Goal: Task Accomplishment & Management: Complete application form

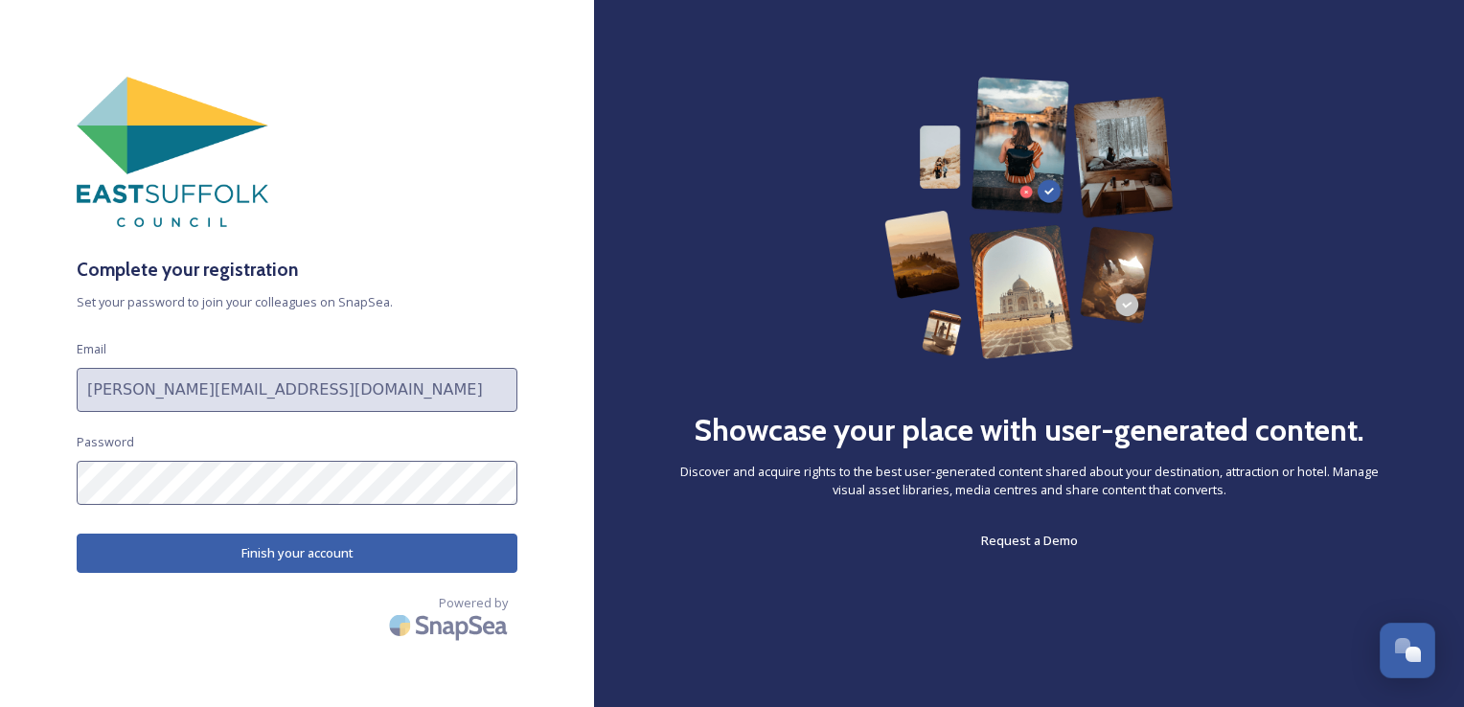
click at [295, 573] on div "Complete your registration Set your password to join your colleagues on SnapSea…" at bounding box center [297, 354] width 594 height 554
click at [291, 561] on button "Finish your account" at bounding box center [297, 553] width 441 height 39
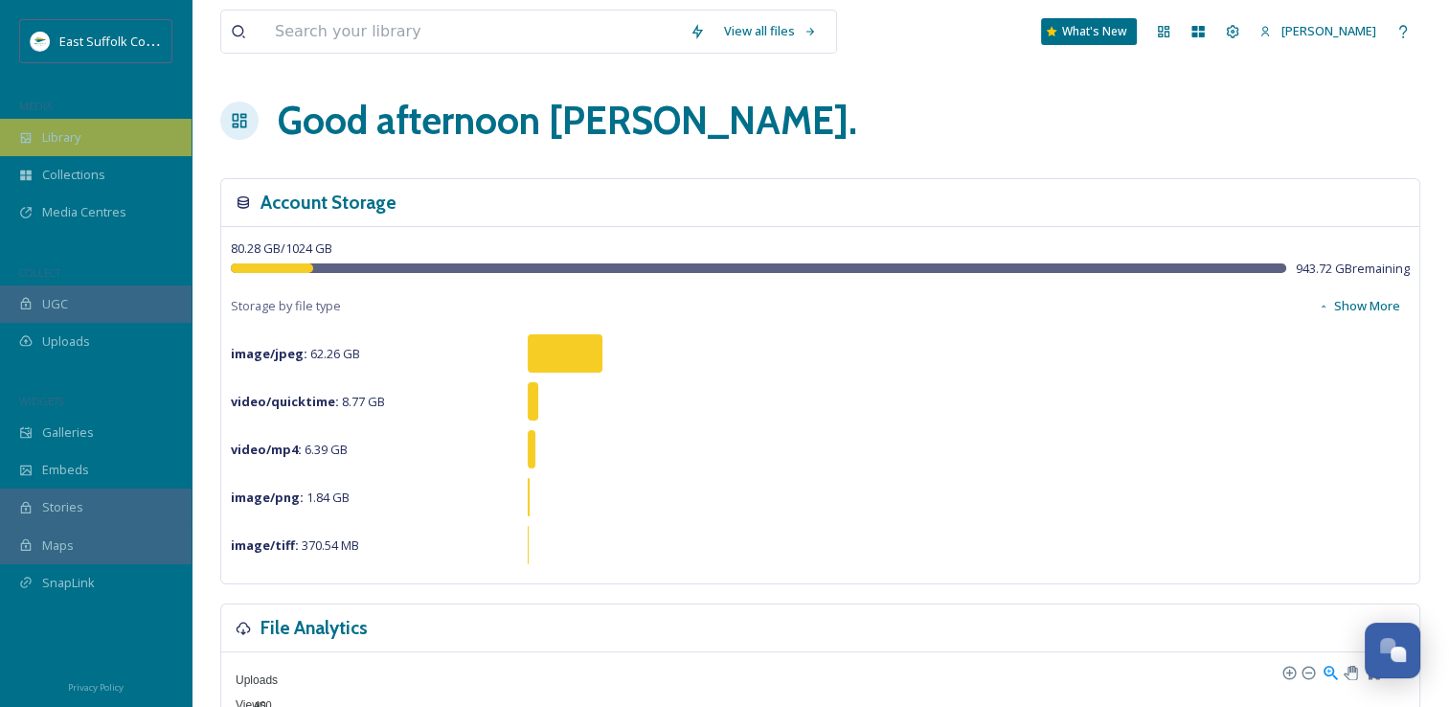
click at [43, 140] on span "Library" at bounding box center [61, 137] width 38 height 18
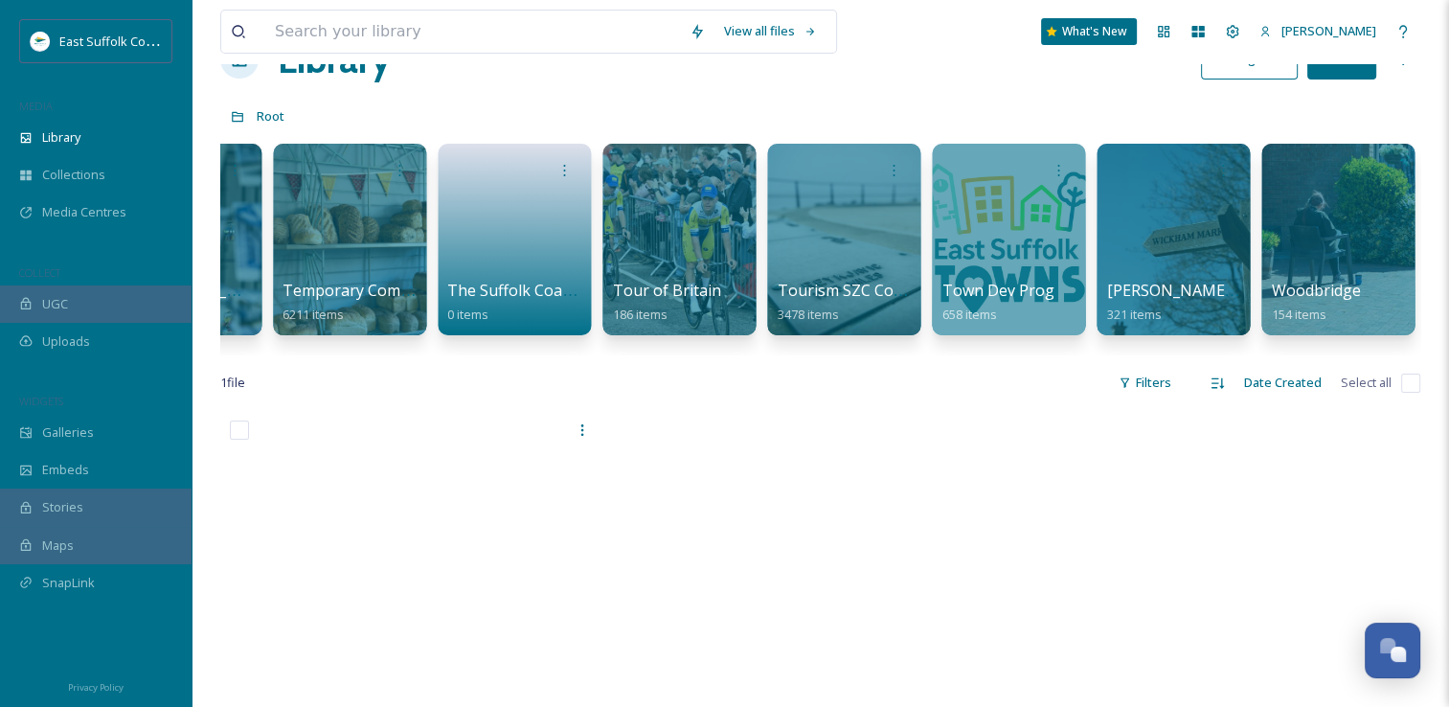
scroll to position [96, 0]
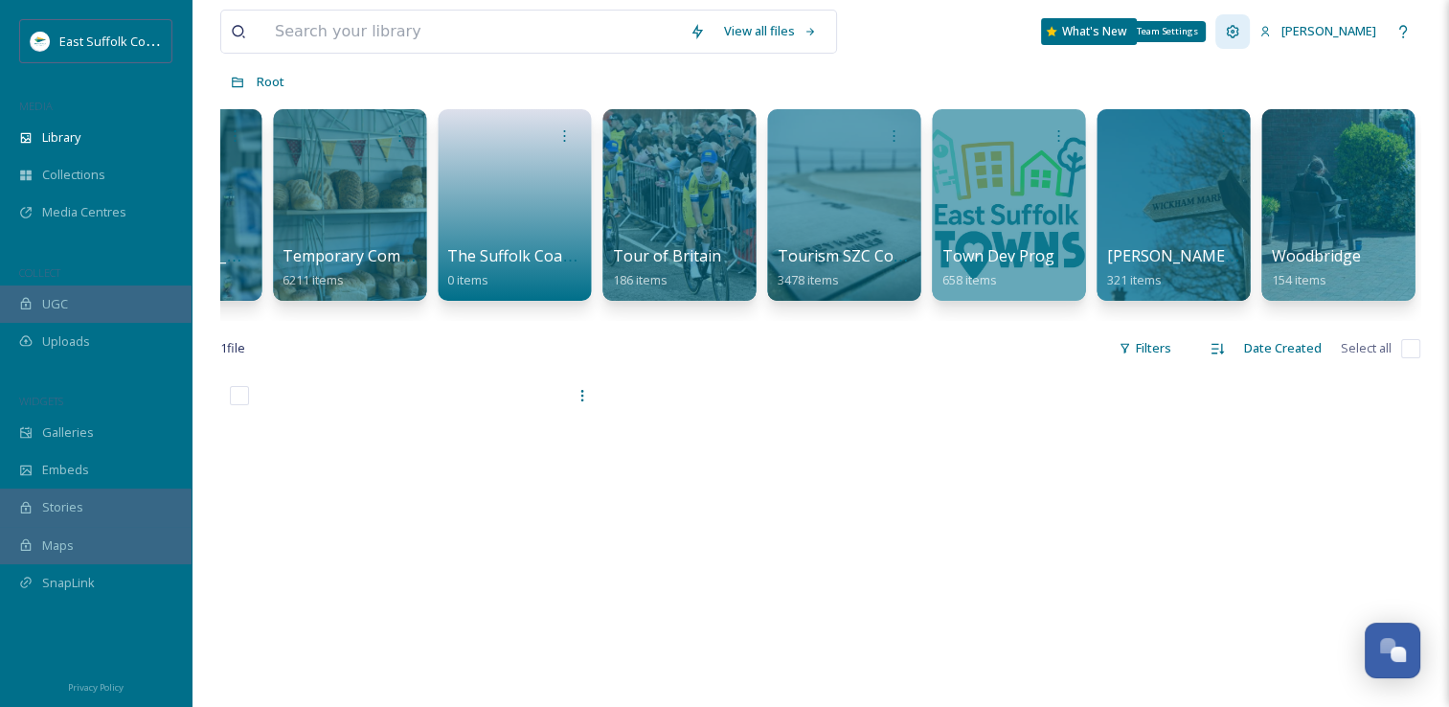
click at [1240, 35] on icon at bounding box center [1233, 31] width 12 height 12
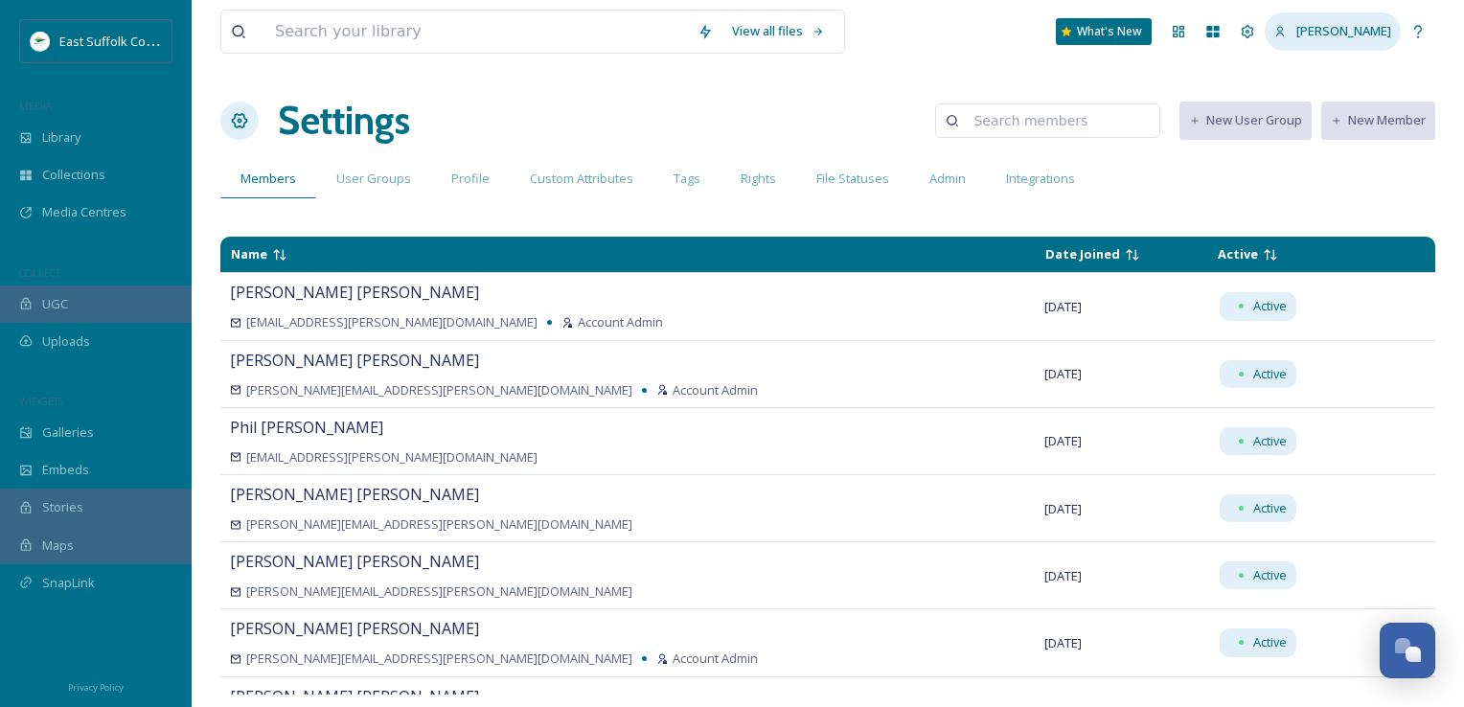
click at [1364, 23] on span "[PERSON_NAME]" at bounding box center [1343, 30] width 95 height 17
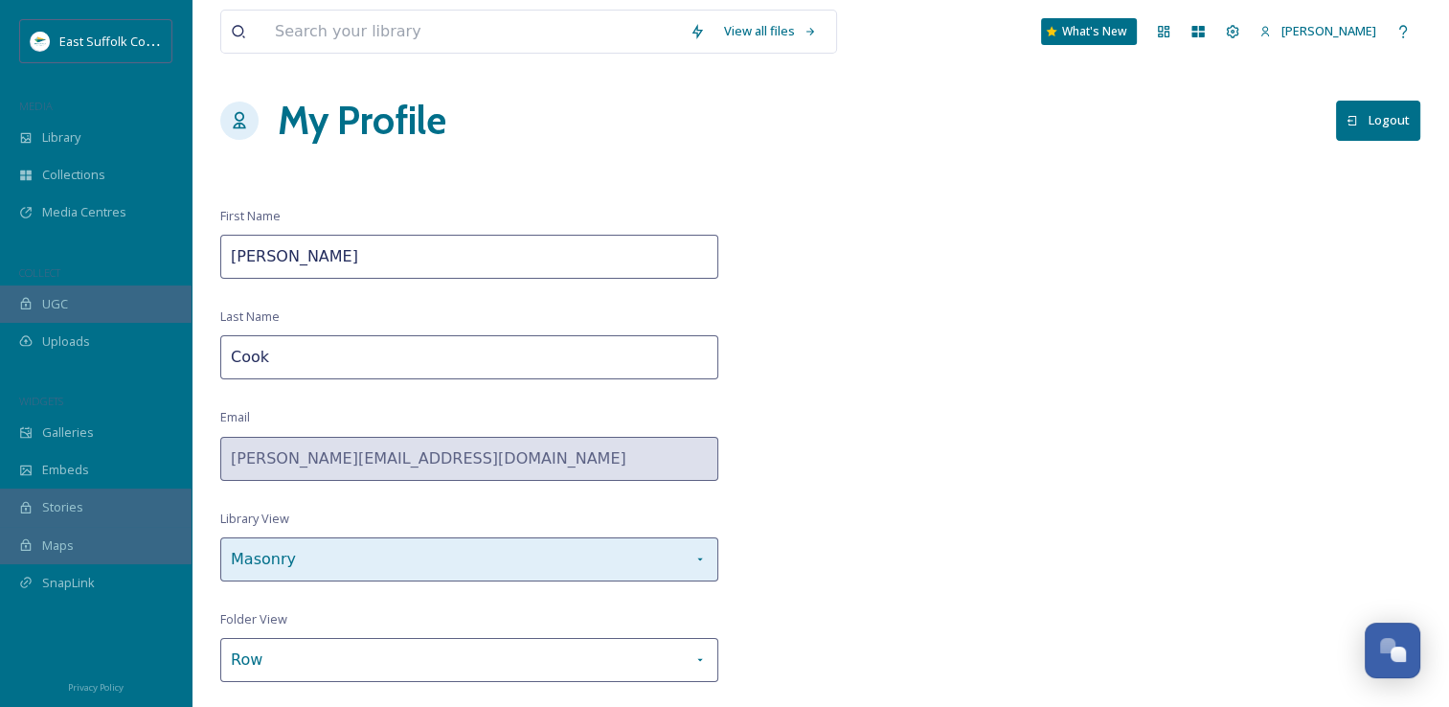
click at [412, 573] on div "Masonry" at bounding box center [469, 559] width 498 height 44
click at [411, 564] on div "Masonry" at bounding box center [469, 559] width 498 height 44
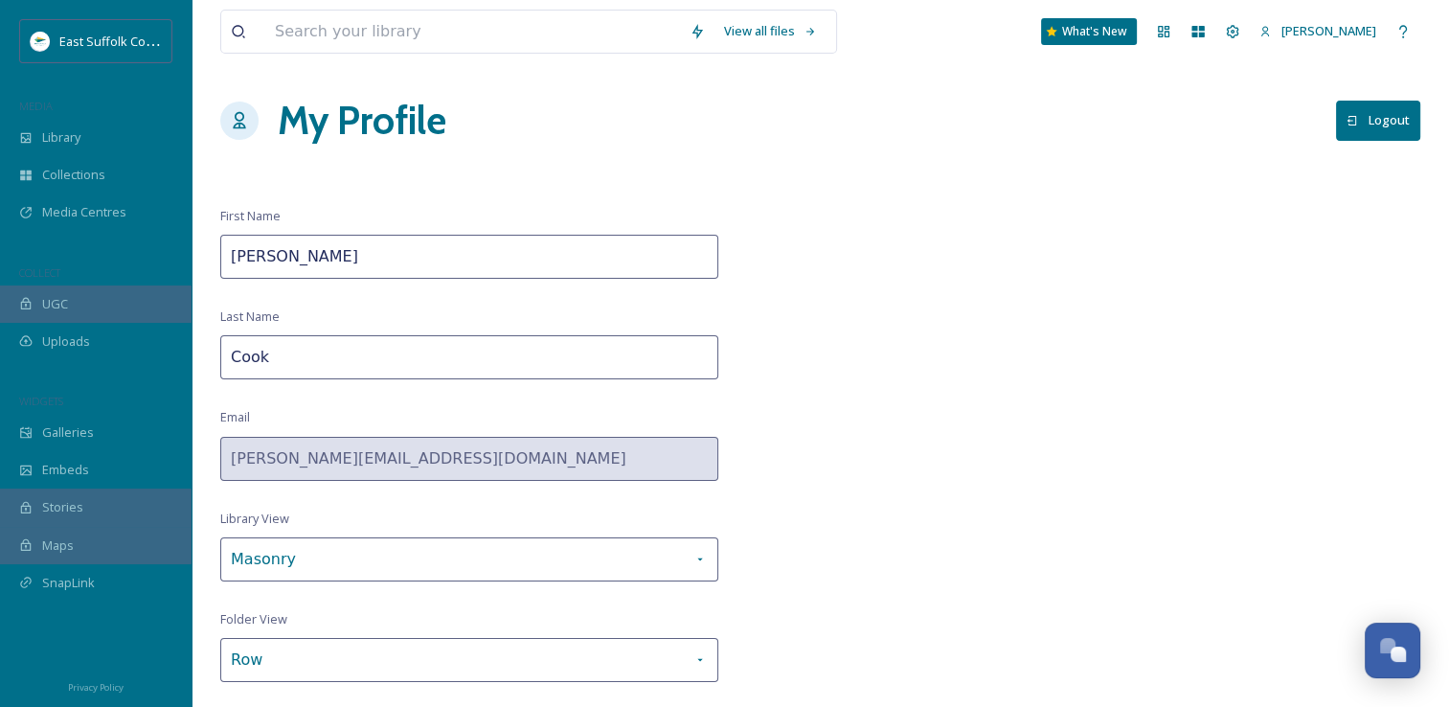
scroll to position [40, 0]
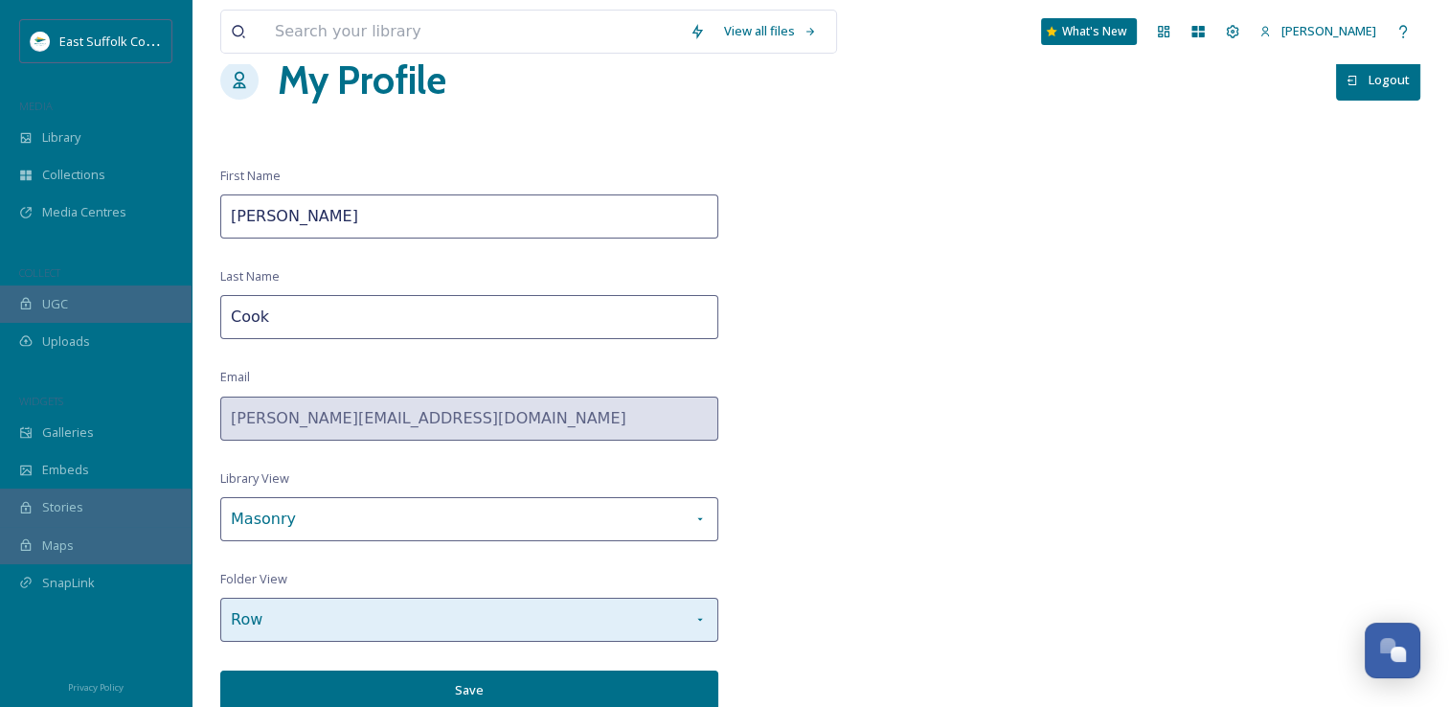
click at [584, 603] on div "Row" at bounding box center [469, 620] width 498 height 44
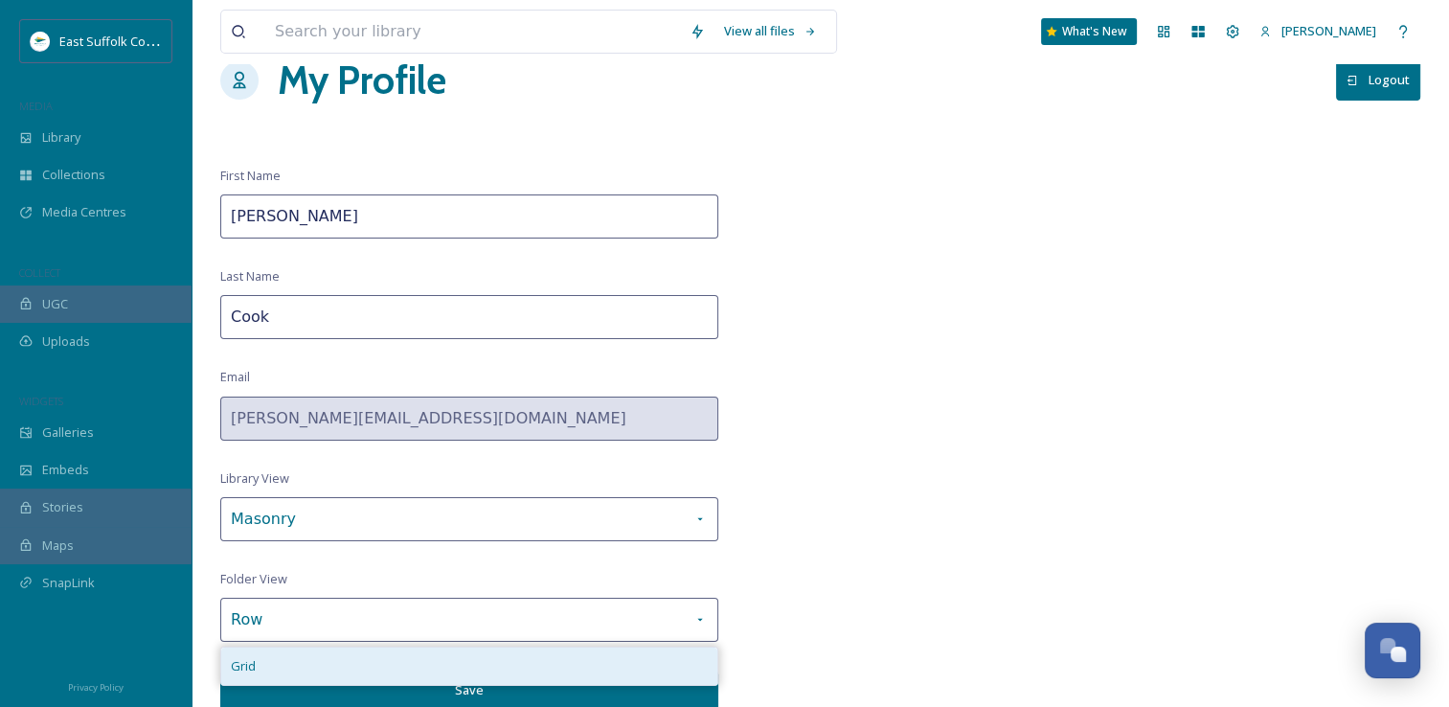
click at [530, 654] on div "Grid" at bounding box center [469, 666] width 496 height 37
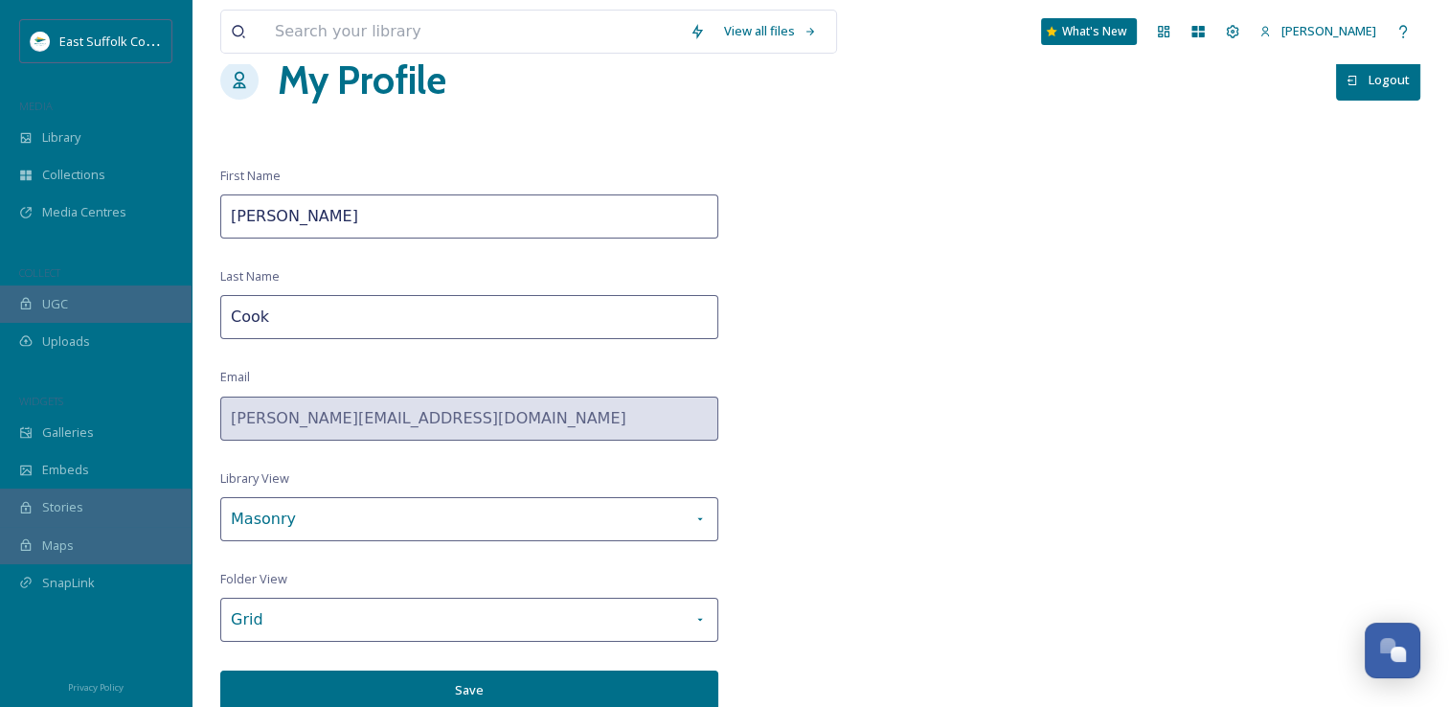
click at [630, 684] on button "Save" at bounding box center [469, 690] width 498 height 39
click at [161, 129] on div "Library" at bounding box center [96, 137] width 192 height 37
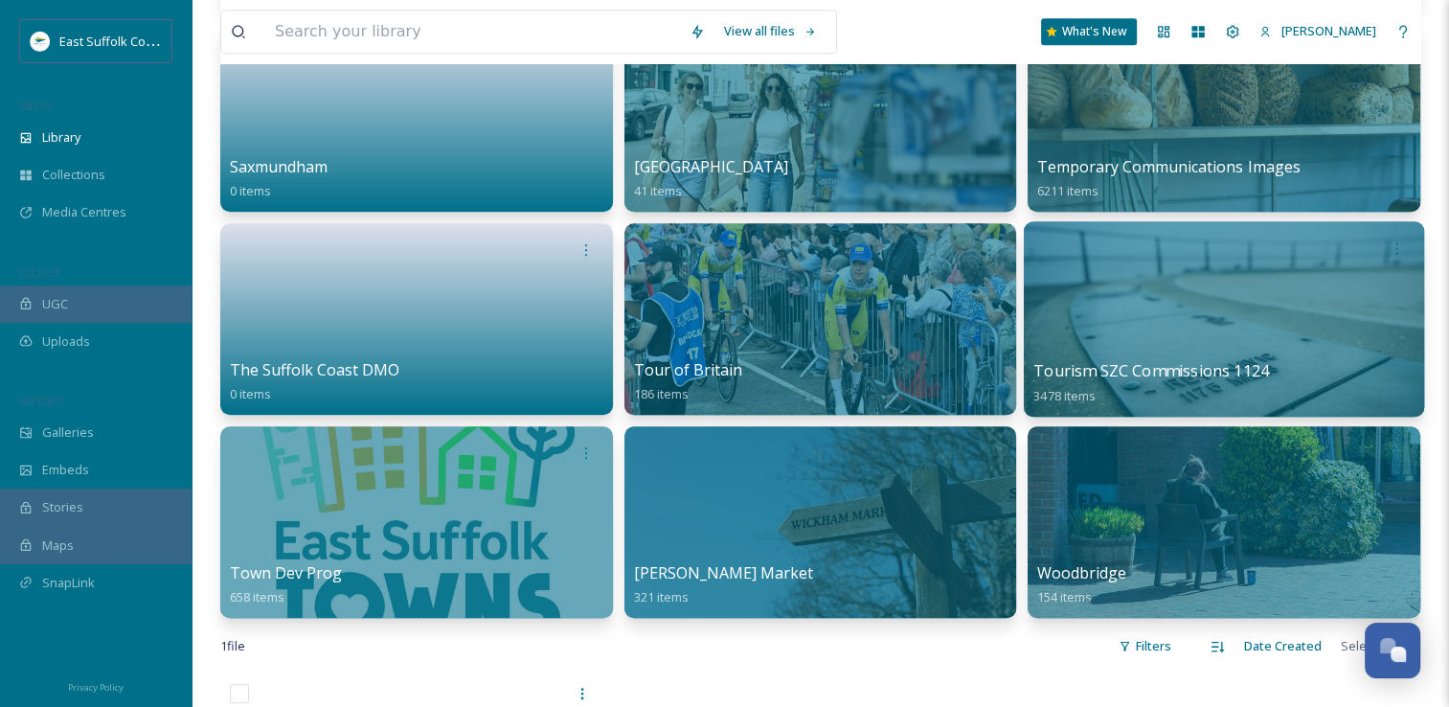
scroll to position [1437, 0]
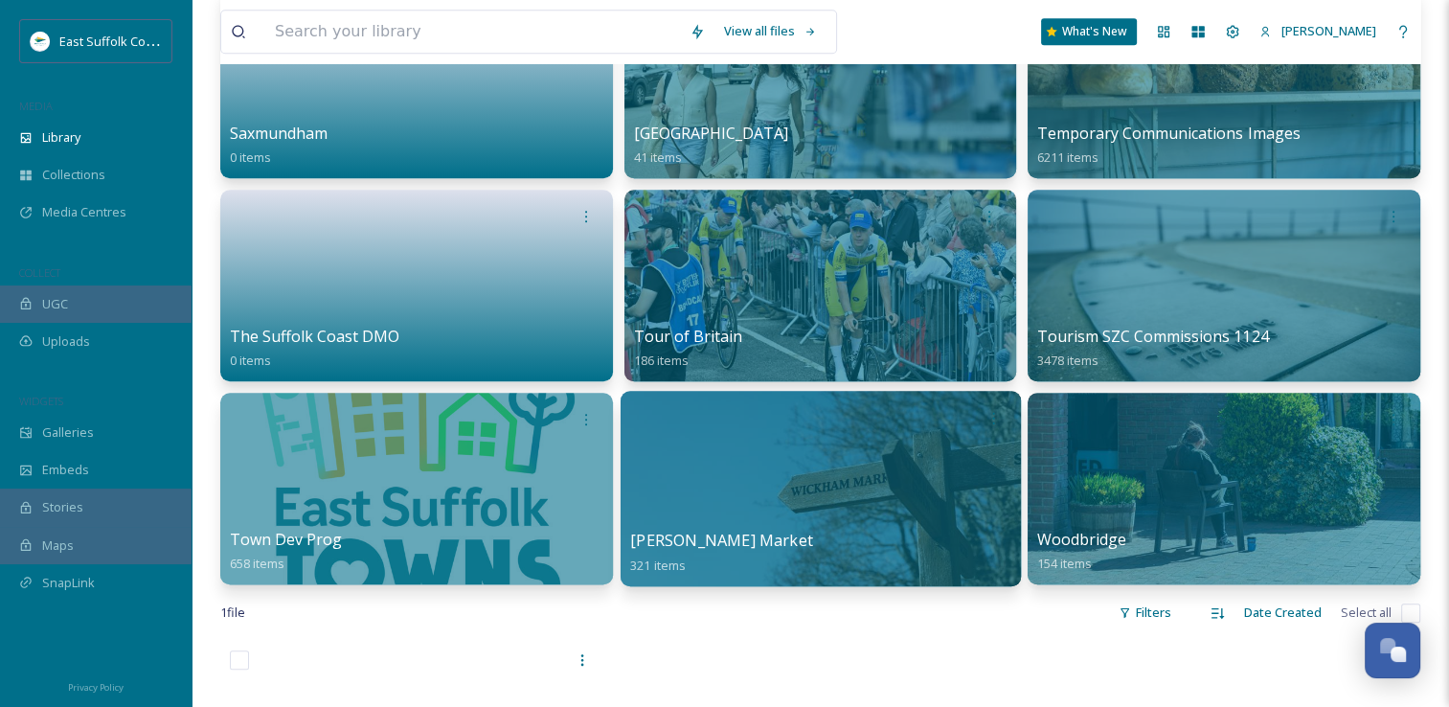
click at [789, 507] on div at bounding box center [821, 488] width 400 height 195
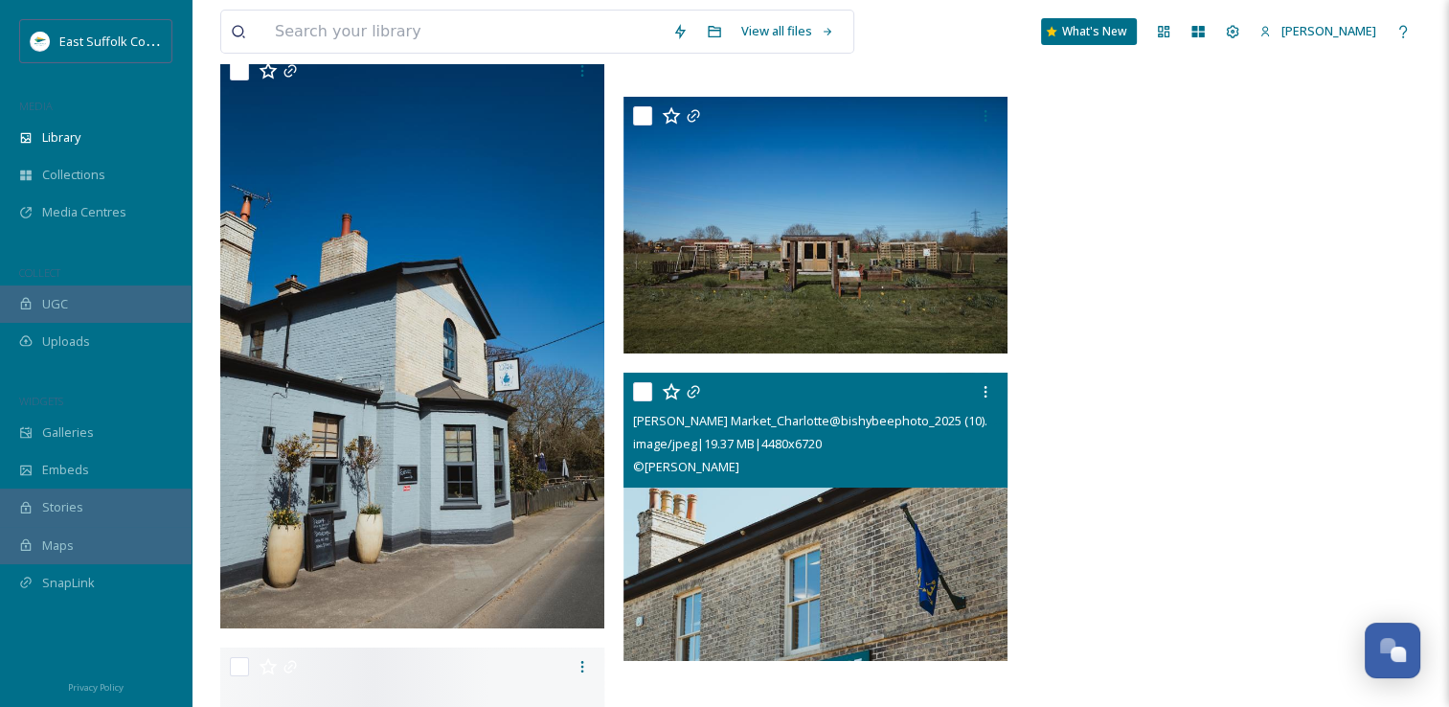
scroll to position [43873, 0]
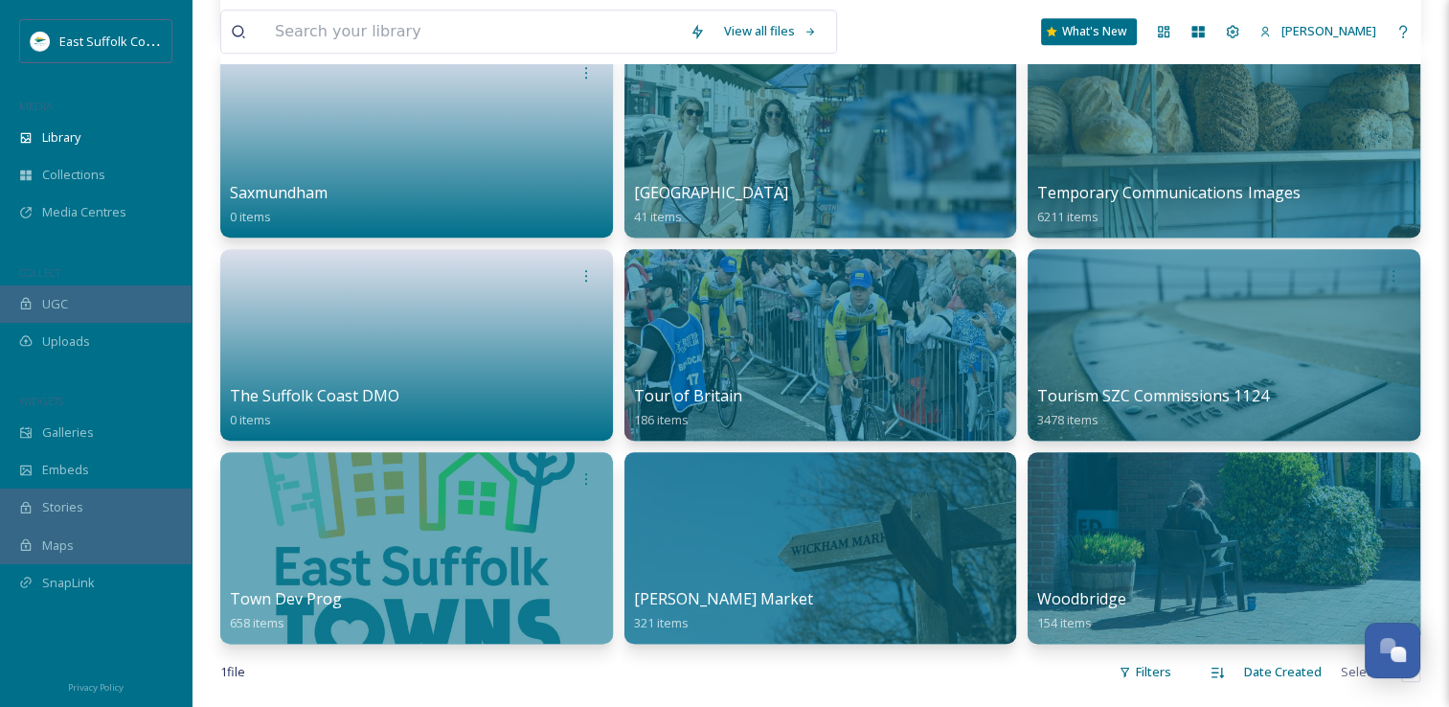
scroll to position [1215, 0]
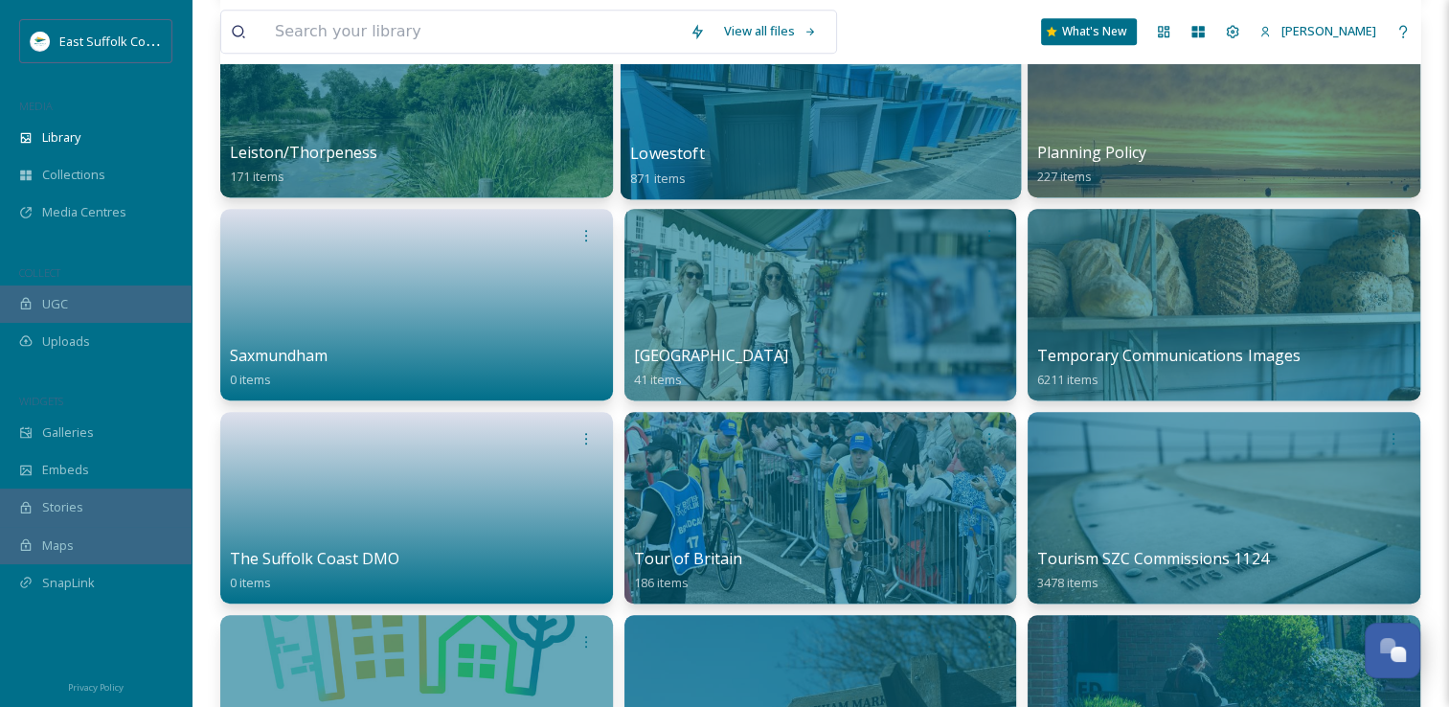
click at [712, 165] on div "Lowestoft 871 items" at bounding box center [820, 166] width 380 height 48
click at [776, 131] on div at bounding box center [821, 101] width 400 height 195
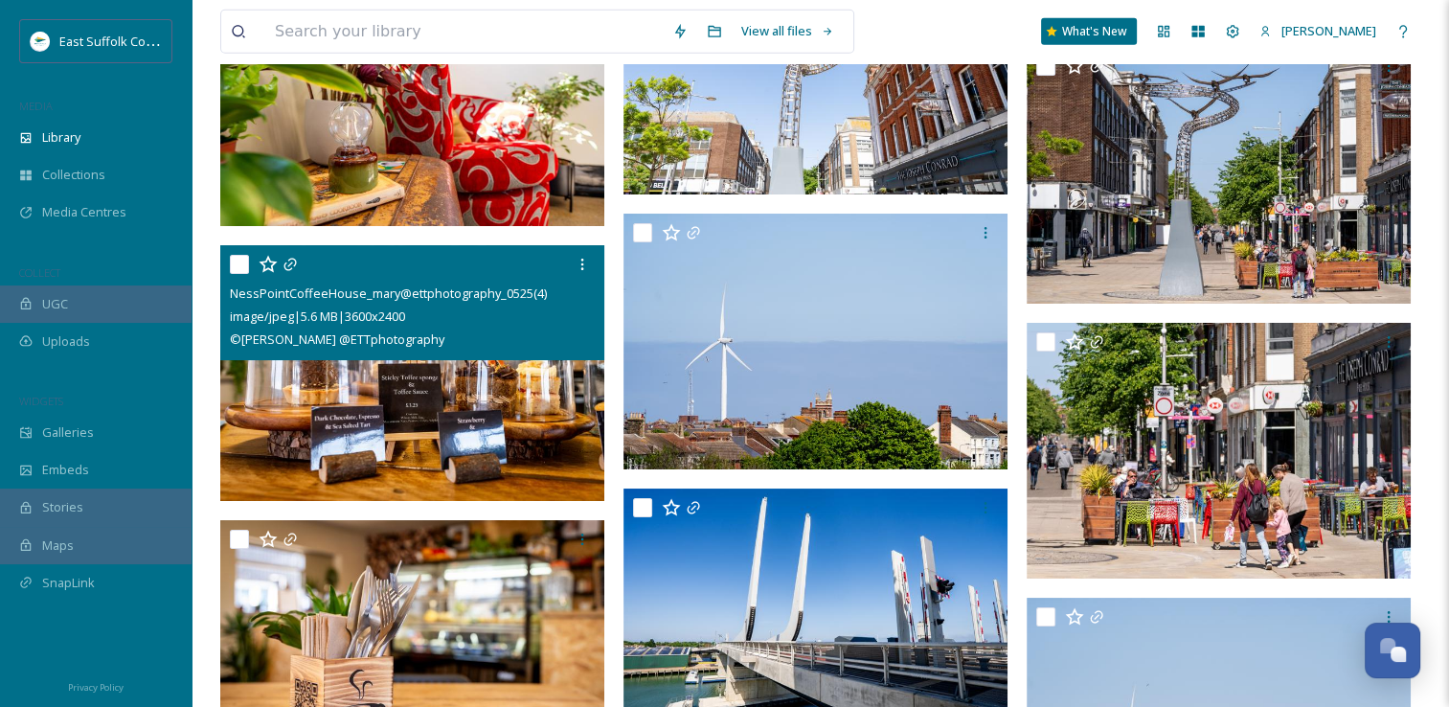
scroll to position [13028, 0]
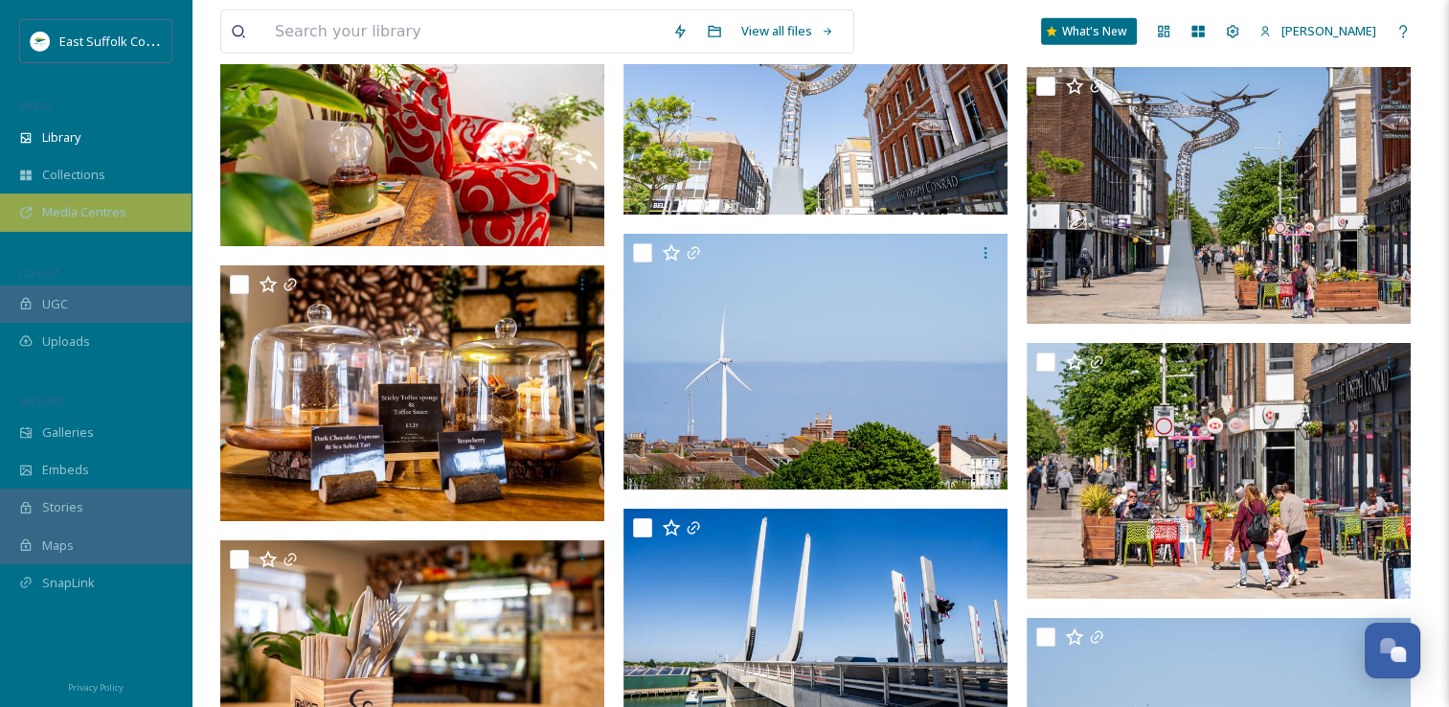
click at [91, 216] on span "Media Centres" at bounding box center [84, 212] width 84 height 18
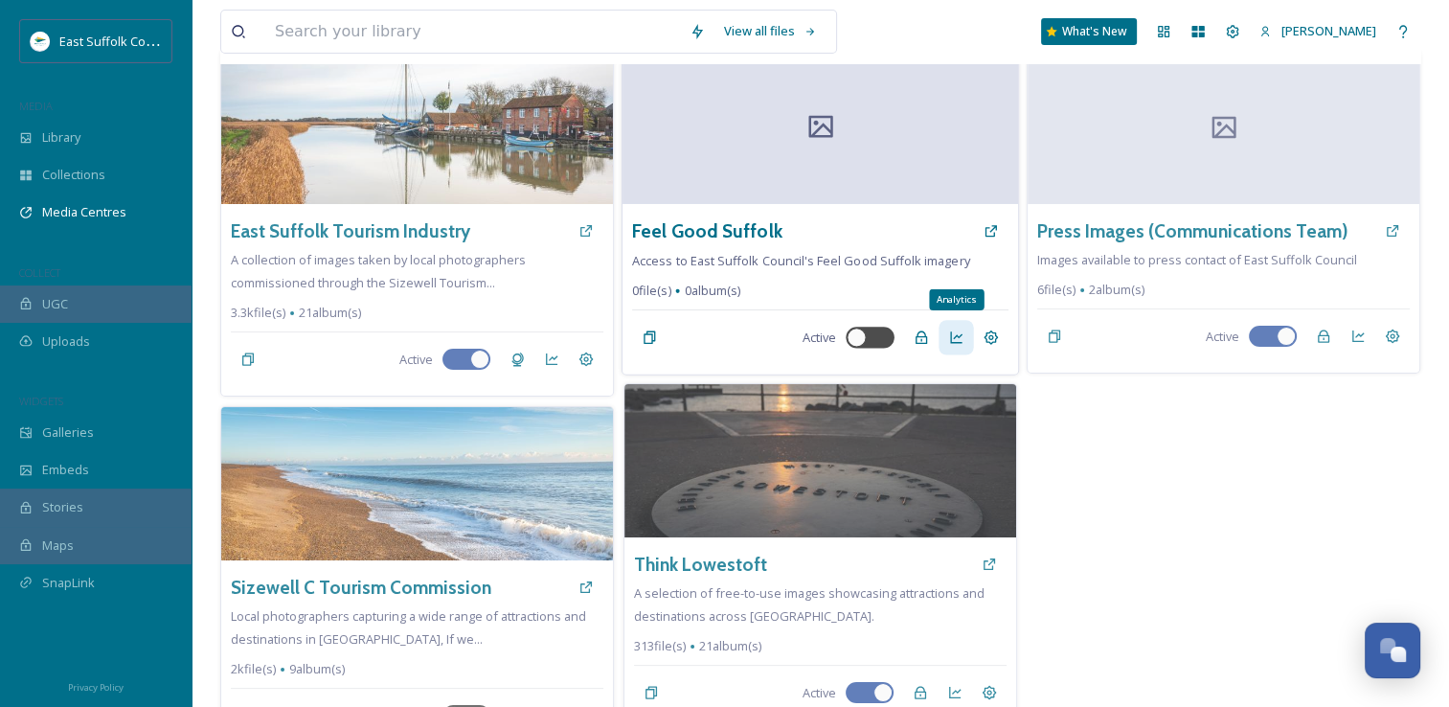
scroll to position [172, 0]
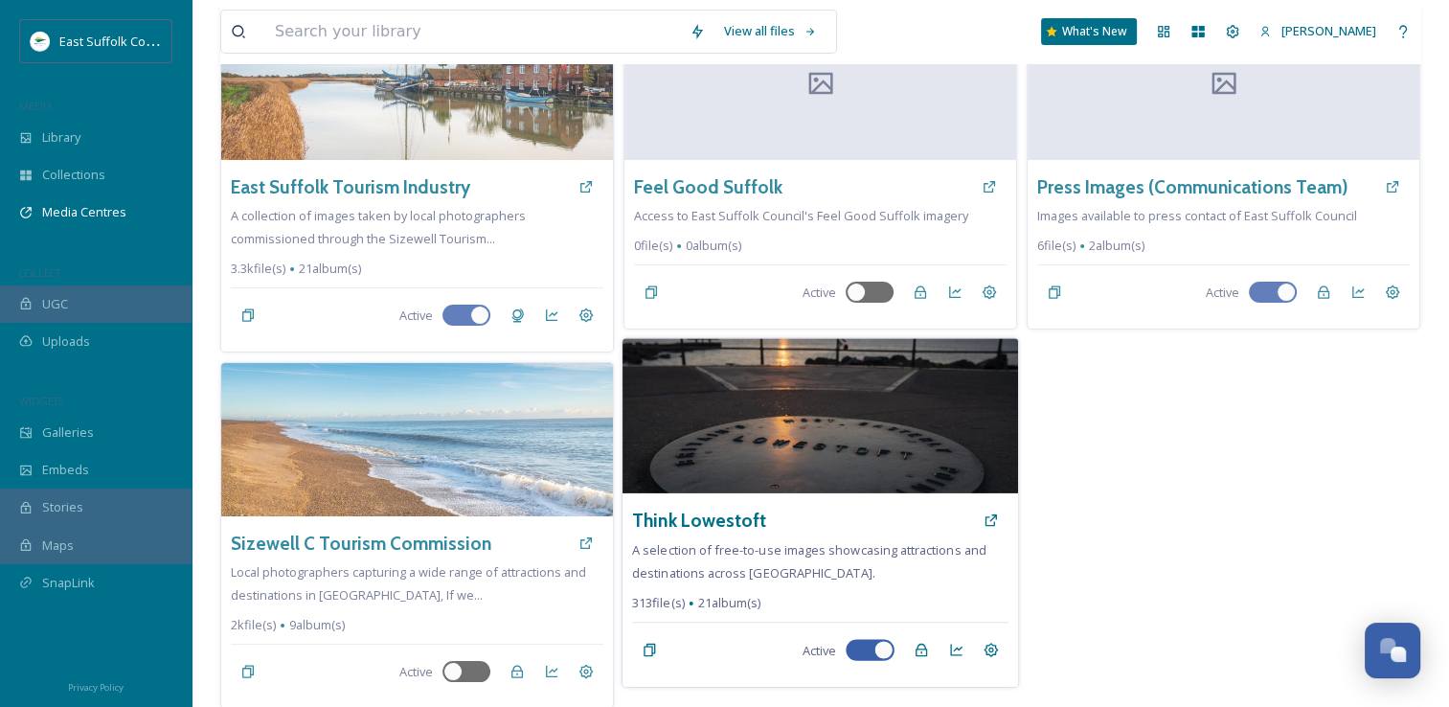
click at [919, 435] on img at bounding box center [821, 415] width 396 height 155
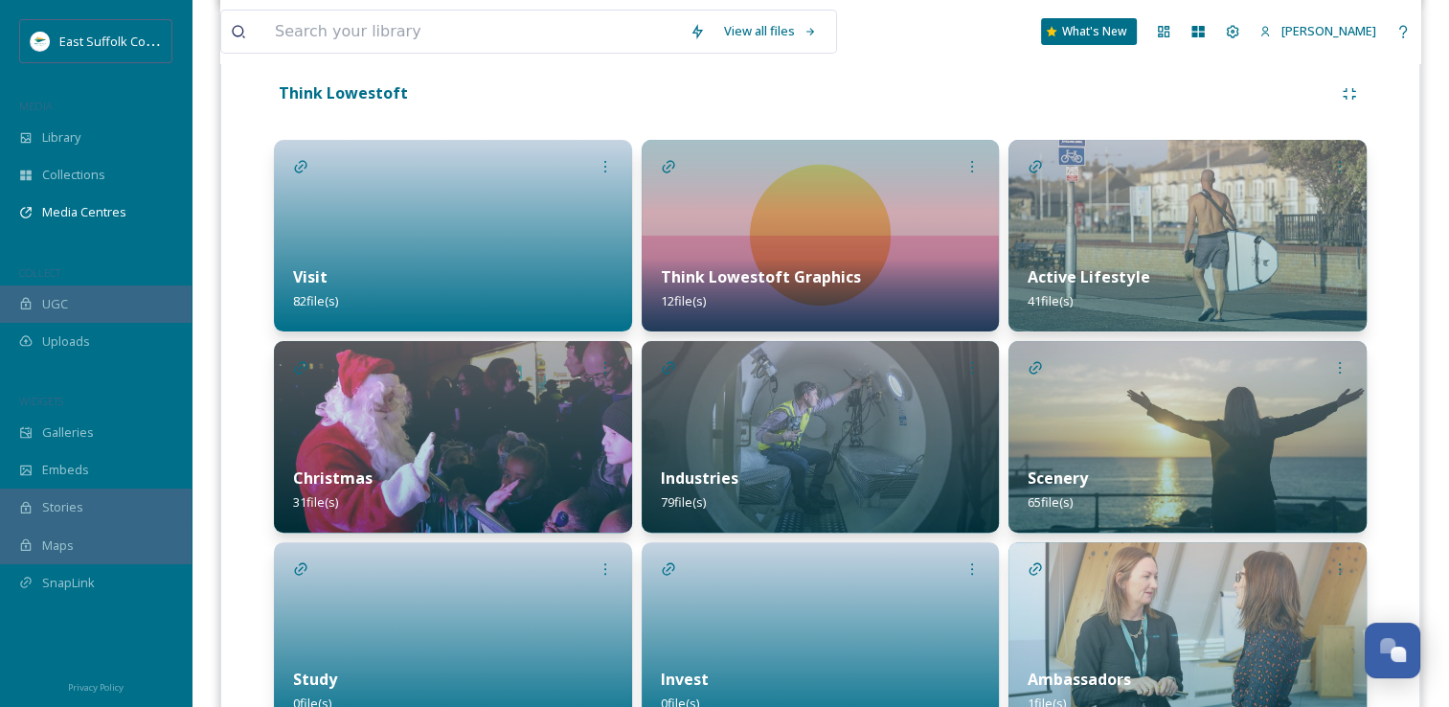
scroll to position [525, 0]
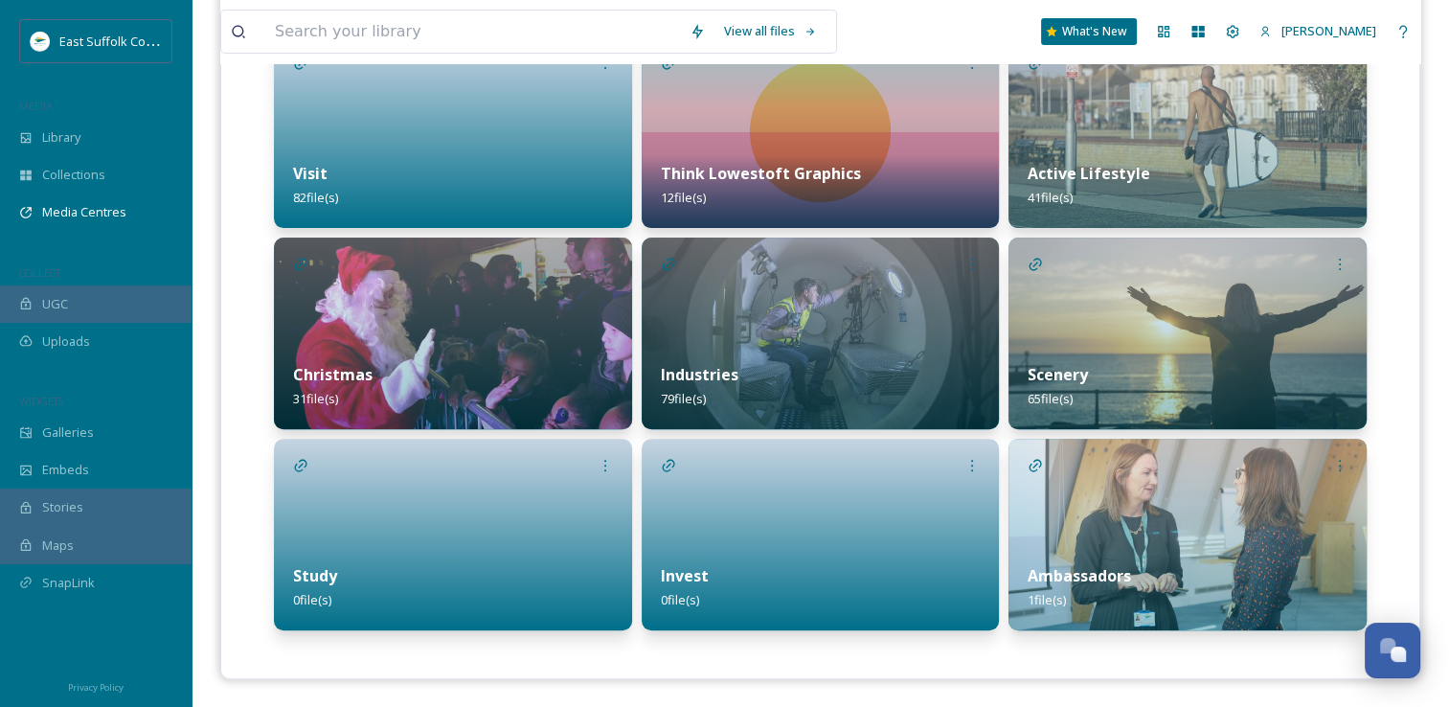
click at [1195, 502] on img at bounding box center [1188, 535] width 358 height 192
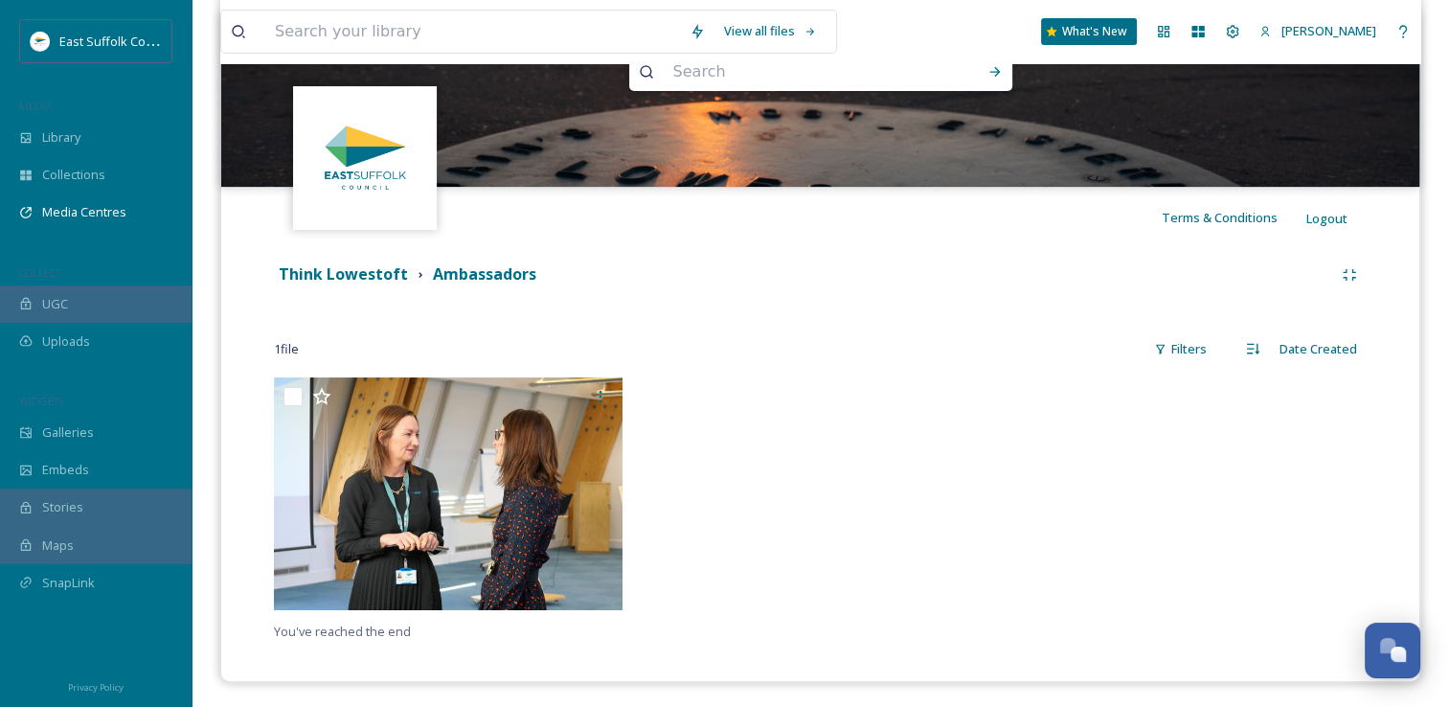
scroll to position [242, 0]
